Goal: Information Seeking & Learning: Compare options

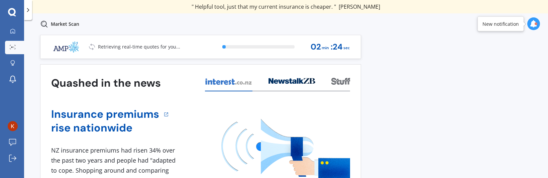
scroll to position [64, 0]
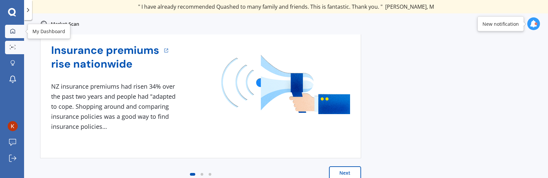
click at [10, 26] on link "My Dashboard" at bounding box center [14, 31] width 19 height 13
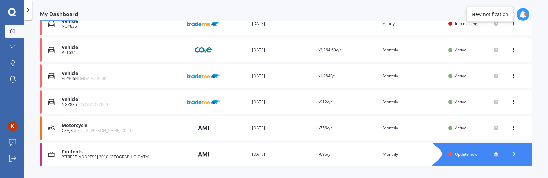
scroll to position [150, 0]
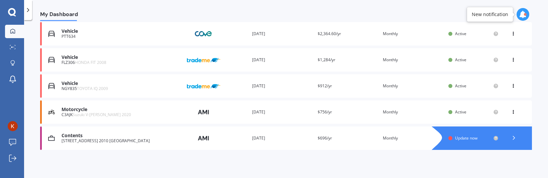
click at [73, 37] on div "PTT634" at bounding box center [122, 36] width 120 height 5
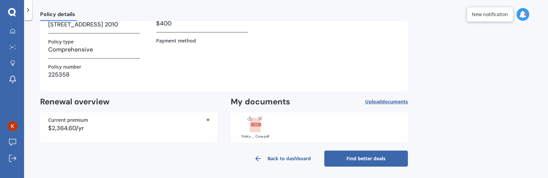
scroll to position [3, 0]
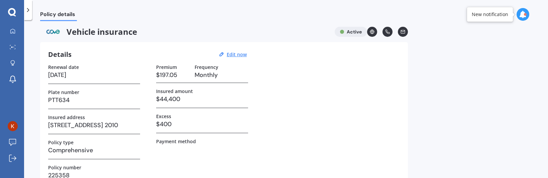
click at [188, 99] on h3 "$44,400" at bounding box center [202, 99] width 92 height 10
drag, startPoint x: 181, startPoint y: 93, endPoint x: 181, endPoint y: 98, distance: 5.1
click at [181, 98] on div "Insured amount $44,400" at bounding box center [202, 98] width 92 height 20
click at [243, 53] on u "Edit now" at bounding box center [237, 54] width 20 height 6
select select "15"
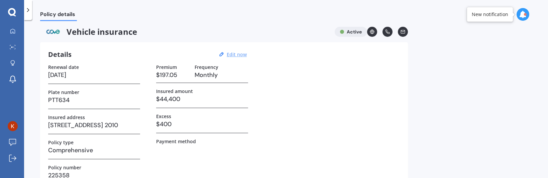
select select "04"
select select "2026"
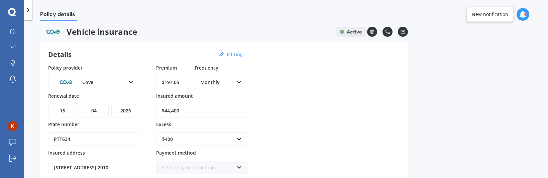
drag, startPoint x: 191, startPoint y: 112, endPoint x: 115, endPoint y: 120, distance: 76.1
click at [115, 120] on div "Policy provider Cove AA AMI AMP ANZ ASB Aioi Nissay Dowa Ando Assurant Autosure…" at bounding box center [224, 147] width 352 height 167
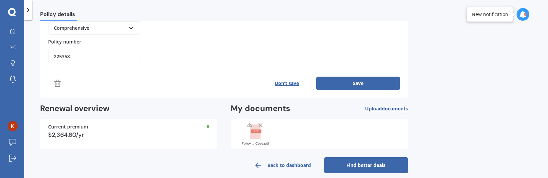
type input "$38,000"
click at [349, 77] on button "Save" at bounding box center [358, 83] width 84 height 13
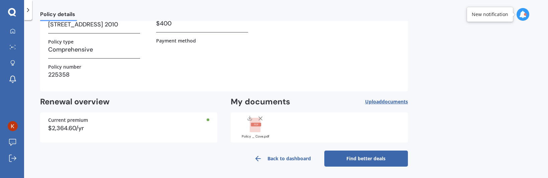
click at [356, 152] on link "Find better deals" at bounding box center [367, 159] width 84 height 16
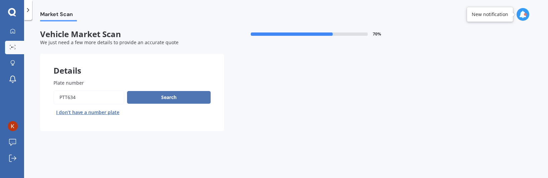
click at [166, 92] on button "Search" at bounding box center [169, 97] width 84 height 13
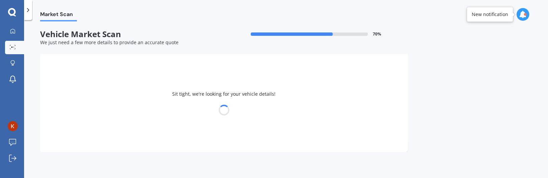
select select "SKODA"
select select "KAMIQ"
select select "03"
select select "06"
select select "1970"
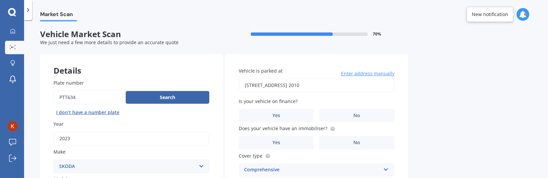
scroll to position [201, 0]
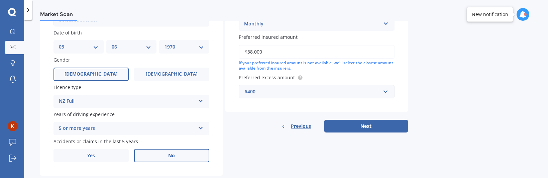
click at [187, 157] on label "No" at bounding box center [171, 155] width 75 height 13
click at [0, 0] on input "No" at bounding box center [0, 0] width 0 height 0
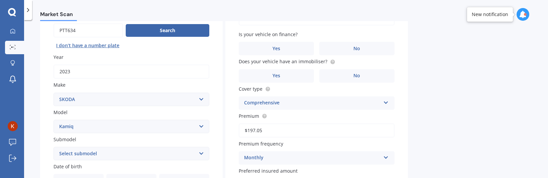
scroll to position [33, 0]
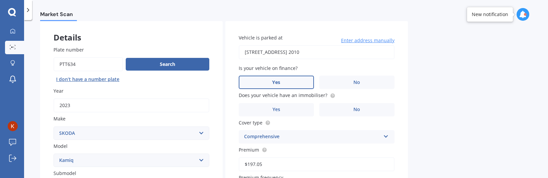
click at [297, 85] on label "Yes" at bounding box center [276, 82] width 75 height 13
click at [0, 0] on input "Yes" at bounding box center [0, 0] width 0 height 0
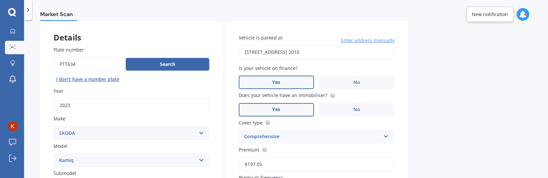
click at [307, 107] on label "Yes" at bounding box center [276, 109] width 75 height 13
click at [0, 0] on input "Yes" at bounding box center [0, 0] width 0 height 0
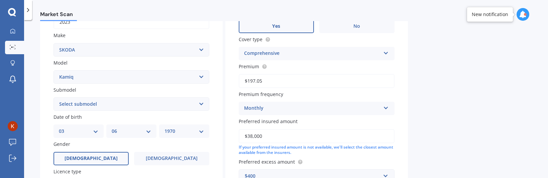
scroll to position [83, 0]
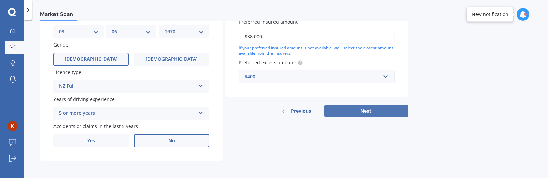
click at [368, 109] on button "Next" at bounding box center [367, 111] width 84 height 13
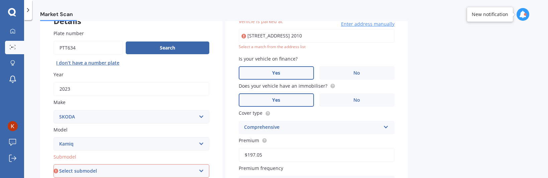
scroll to position [0, 0]
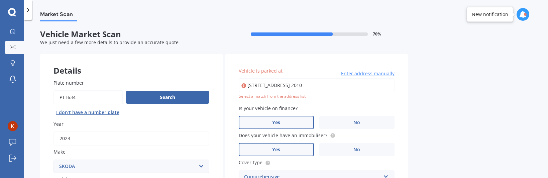
click at [364, 72] on span "Enter address manually" at bounding box center [368, 73] width 54 height 7
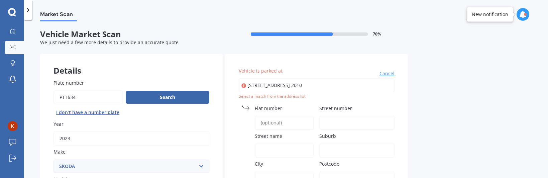
click at [311, 84] on input "[STREET_ADDRESS] 2010" at bounding box center [317, 85] width 156 height 14
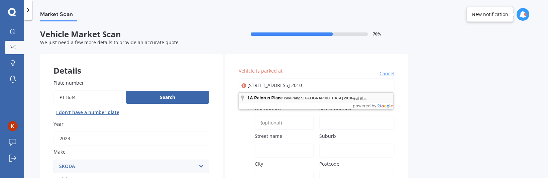
type input "[STREET_ADDRESS] 2010 [GEOGRAPHIC_DATA]"
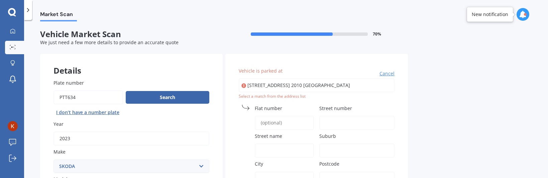
type input "1A"
type input "Pelorus Place"
type input "Pakuranga"
type input "[GEOGRAPHIC_DATA]"
type input "2010"
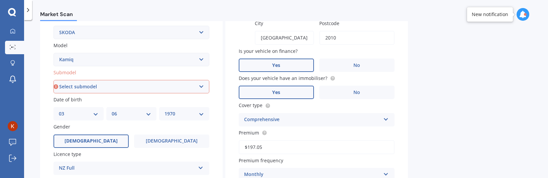
scroll to position [257, 0]
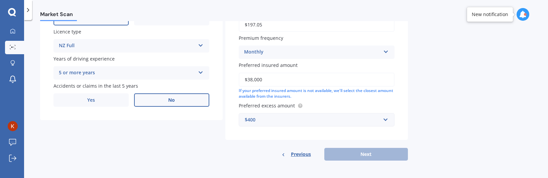
click at [359, 157] on div "Previous Next" at bounding box center [316, 154] width 183 height 13
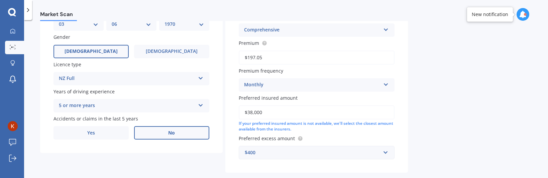
scroll to position [157, 0]
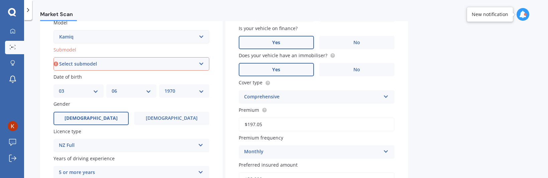
click at [110, 63] on select "Select submodel TSI Petrol Turbo" at bounding box center [132, 63] width 156 height 13
select select "TSI PETROL TURBO"
click at [54, 58] on select "Select submodel TSI Petrol Turbo" at bounding box center [132, 63] width 156 height 13
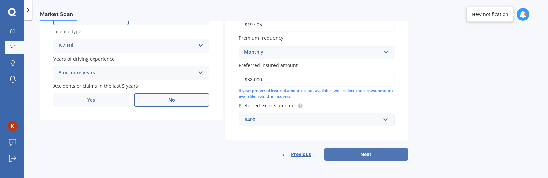
click at [347, 155] on button "Next" at bounding box center [367, 154] width 84 height 13
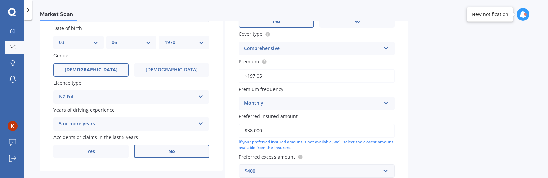
select select "03"
select select "06"
select select "1970"
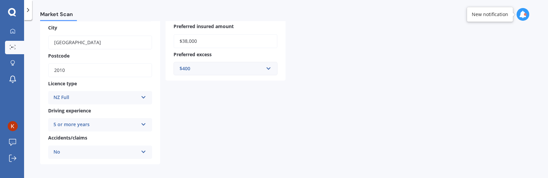
scroll to position [33, 0]
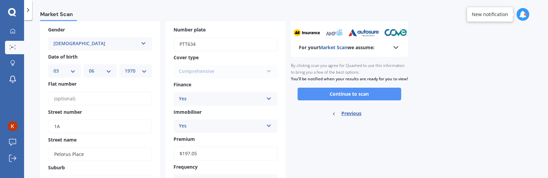
click at [340, 97] on button "Continue to scan" at bounding box center [350, 94] width 104 height 13
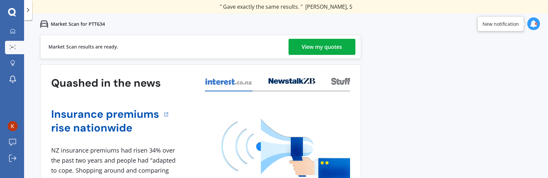
click at [342, 40] on div "View my quotes" at bounding box center [322, 47] width 40 height 16
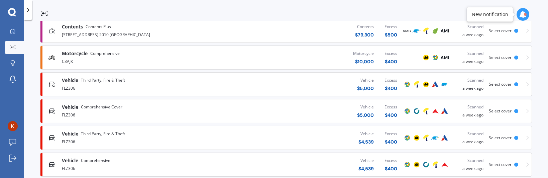
scroll to position [303, 0]
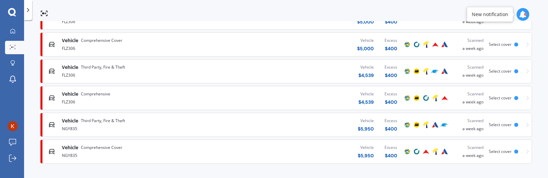
click at [501, 152] on span "Select cover" at bounding box center [500, 152] width 23 height 6
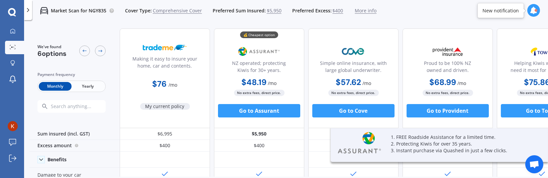
click at [274, 12] on span "$5,950" at bounding box center [274, 10] width 15 height 7
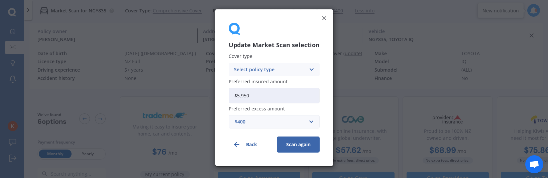
click at [286, 69] on div "Select policy type" at bounding box center [270, 69] width 72 height 7
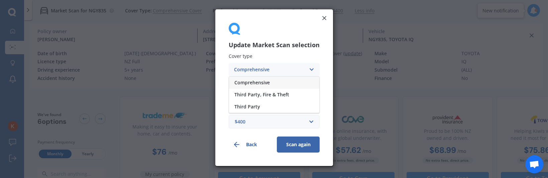
click at [268, 80] on span "Comprehensive" at bounding box center [252, 82] width 35 height 5
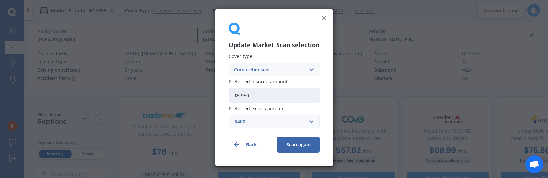
drag, startPoint x: 261, startPoint y: 93, endPoint x: 188, endPoint y: 101, distance: 73.4
click at [188, 101] on div "Update Market Scan selection Cover type Comprehensive Comprehensive Third Party…" at bounding box center [274, 89] width 548 height 178
type input "$6,500"
click at [301, 140] on button "Scan again" at bounding box center [298, 145] width 43 height 16
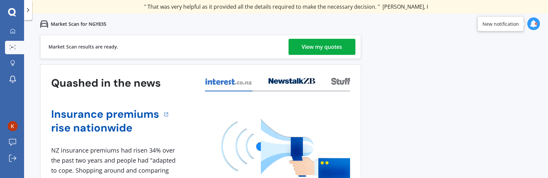
click at [326, 50] on div "View my quotes" at bounding box center [322, 47] width 40 height 16
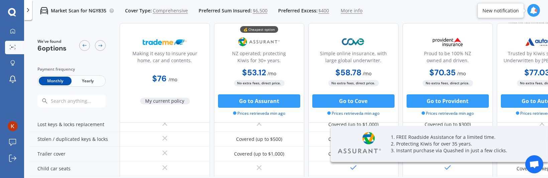
scroll to position [201, 0]
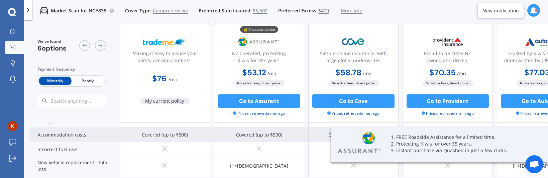
click at [321, 127] on div "Covered (up to $1,000)" at bounding box center [353, 134] width 90 height 15
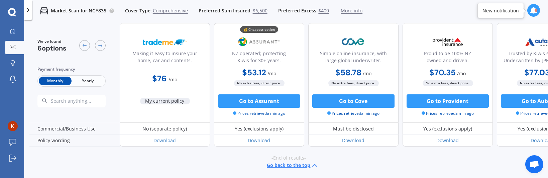
scroll to position [323, 0]
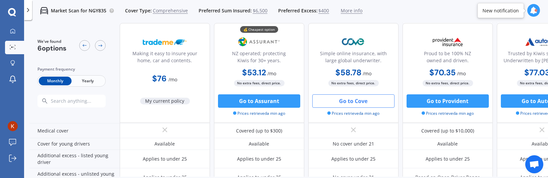
click at [346, 102] on button "Go to Cove" at bounding box center [353, 100] width 82 height 13
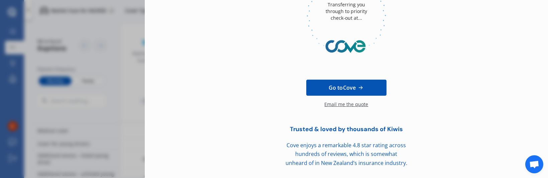
scroll to position [0, 0]
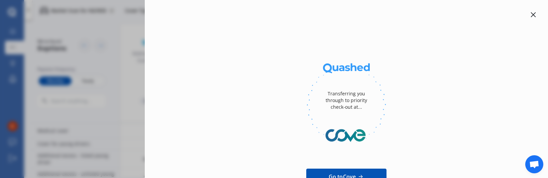
click at [532, 14] on icon at bounding box center [533, 14] width 5 height 5
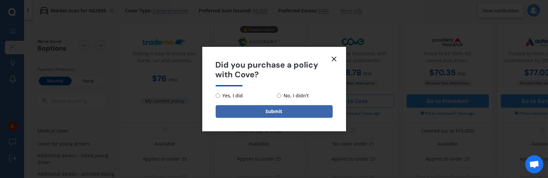
click at [335, 58] on line at bounding box center [334, 59] width 4 height 4
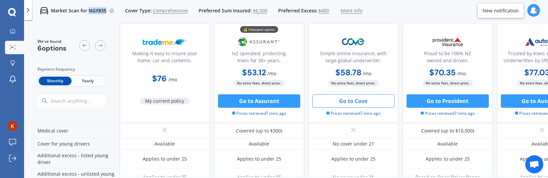
drag, startPoint x: 88, startPoint y: 9, endPoint x: 106, endPoint y: 10, distance: 18.1
click at [106, 10] on p "Market Scan for NGY835" at bounding box center [79, 10] width 56 height 7
copy p "NGY835"
click at [15, 35] on link "My Dashboard" at bounding box center [14, 31] width 19 height 13
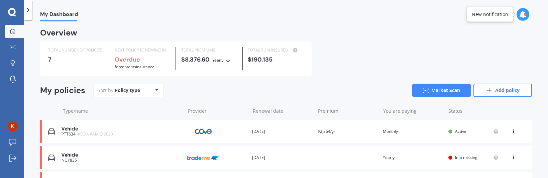
scroll to position [100, 0]
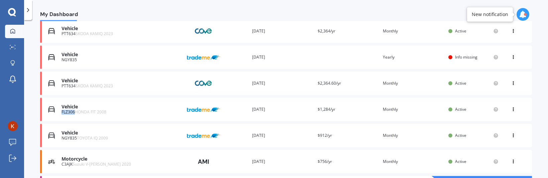
drag, startPoint x: 59, startPoint y: 112, endPoint x: 75, endPoint y: 112, distance: 15.7
click at [75, 112] on div "Vehicle FLZ306 HONDA FIT 2008 Provider Renewal date [DATE] Premium $1,284/yr Yo…" at bounding box center [286, 109] width 492 height 23
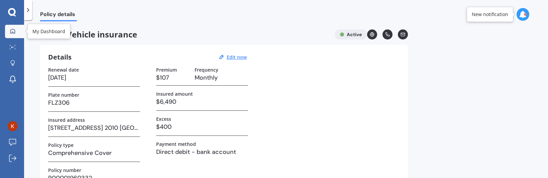
click at [17, 31] on div at bounding box center [13, 31] width 10 height 6
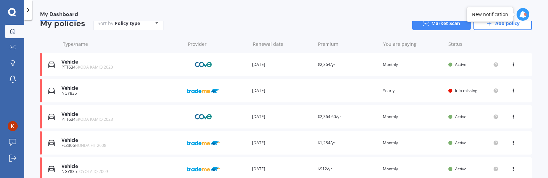
scroll to position [100, 0]
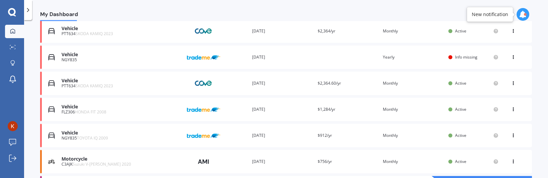
click at [459, 109] on span "Active" at bounding box center [460, 109] width 11 height 6
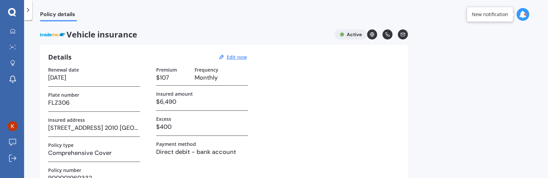
click at [290, 104] on div "Renewal date [DATE] Plate number FLZ306 Insured address [STREET_ADDRESS] 뉴질랜드 P…" at bounding box center [224, 127] width 352 height 120
